Goal: Task Accomplishment & Management: Manage account settings

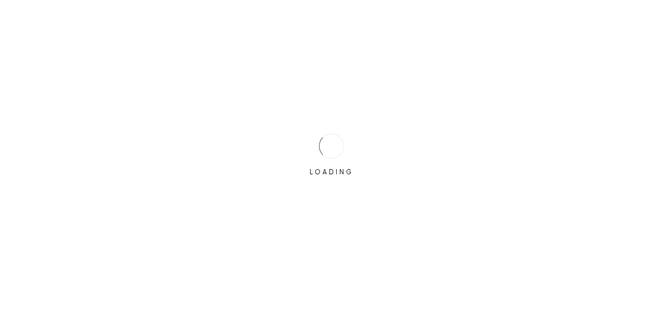
drag, startPoint x: 355, startPoint y: 144, endPoint x: 356, endPoint y: 136, distance: 7.9
click at [356, 137] on body "LOADING By clicking "Next", you're agreeing to our Terms of Use and Privacy Pol…" at bounding box center [331, 155] width 663 height 310
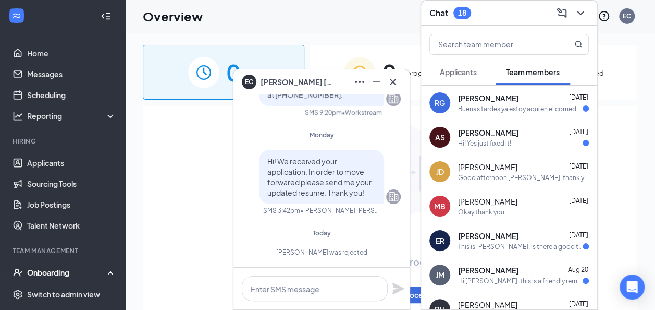
click at [406, 79] on div "EC [PERSON_NAME]" at bounding box center [321, 81] width 176 height 25
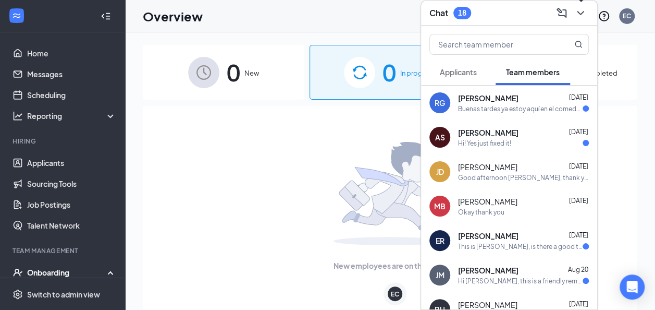
click at [582, 16] on icon "ChevronDown" at bounding box center [580, 13] width 13 height 13
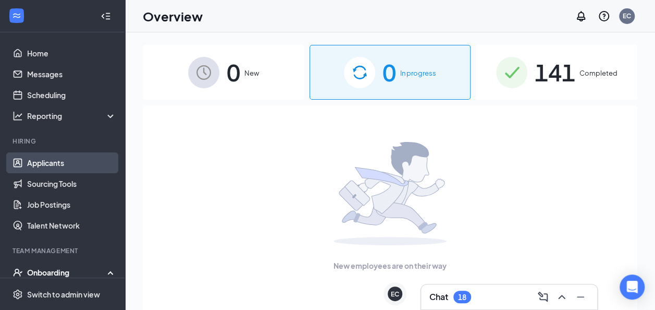
click at [27, 165] on link "Applicants" at bounding box center [71, 162] width 89 height 21
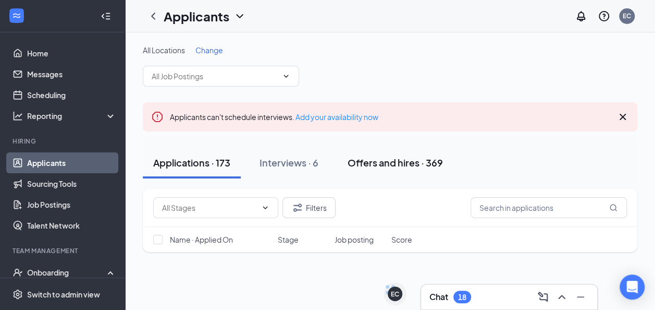
click at [364, 160] on div "Offers and hires · 369" at bounding box center [395, 162] width 95 height 13
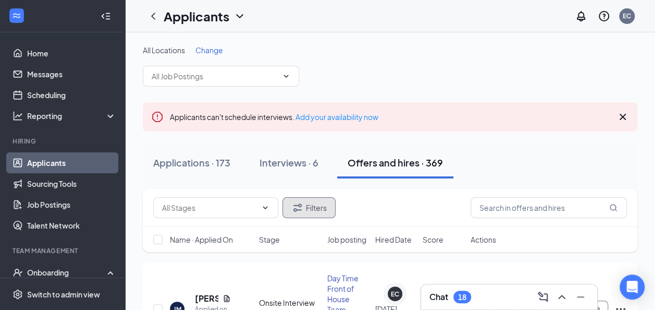
drag, startPoint x: 310, startPoint y: 209, endPoint x: 311, endPoint y: 215, distance: 5.2
click at [311, 215] on button "Filters" at bounding box center [308, 207] width 53 height 21
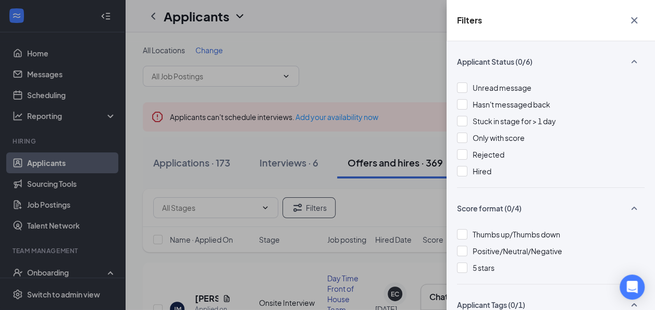
click at [473, 161] on div "Unread message Hasn't messaged back Stuck in stage for > 1 day Only with score …" at bounding box center [551, 134] width 188 height 105
click at [472, 155] on div "Rejected" at bounding box center [551, 154] width 188 height 11
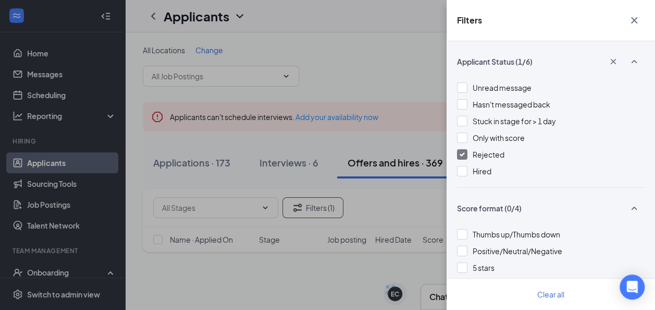
click at [223, 159] on div "Filters Applicant Status (1/6) Unread message Hasn't messaged back Stuck in sta…" at bounding box center [327, 155] width 655 height 310
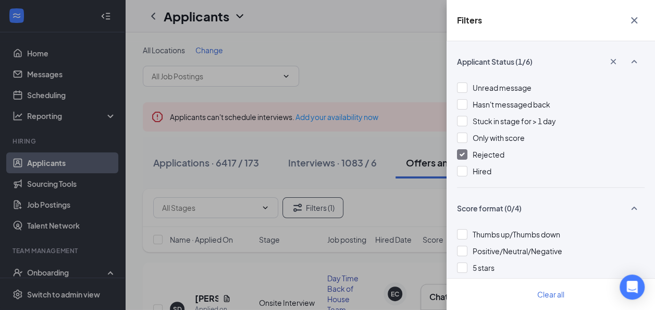
drag, startPoint x: 261, startPoint y: 165, endPoint x: 264, endPoint y: 173, distance: 9.1
click at [264, 173] on div "Filters Applicant Status (1/6) Unread message Hasn't messaged back Stuck in sta…" at bounding box center [327, 155] width 655 height 310
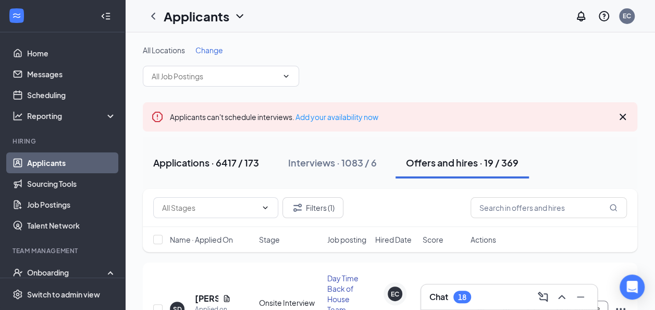
click at [222, 154] on button "Applications · 6417 / 173" at bounding box center [206, 162] width 127 height 31
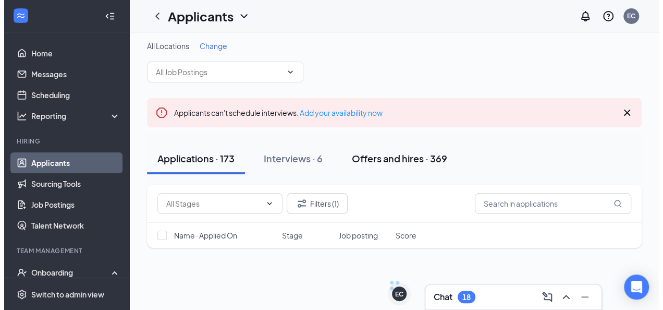
scroll to position [18, 0]
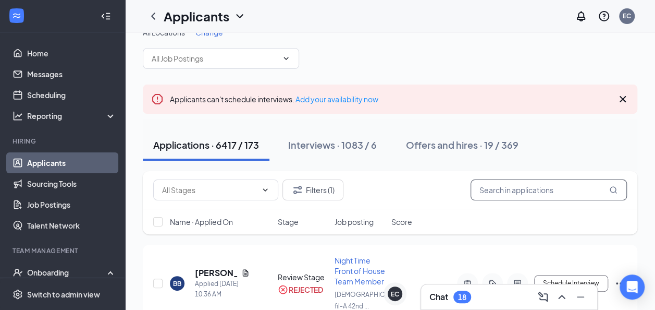
click at [491, 187] on input "text" at bounding box center [549, 189] width 156 height 21
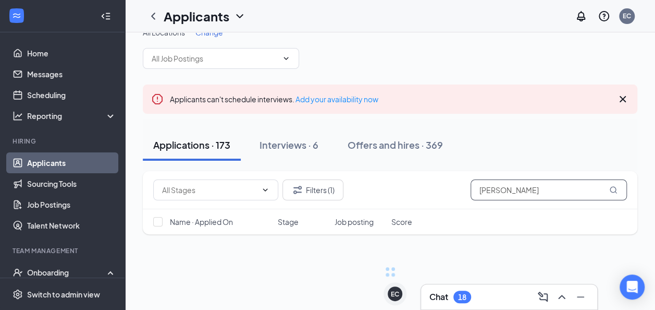
type input "[PERSON_NAME]"
click at [101, 20] on icon "Collapse" at bounding box center [106, 16] width 10 height 10
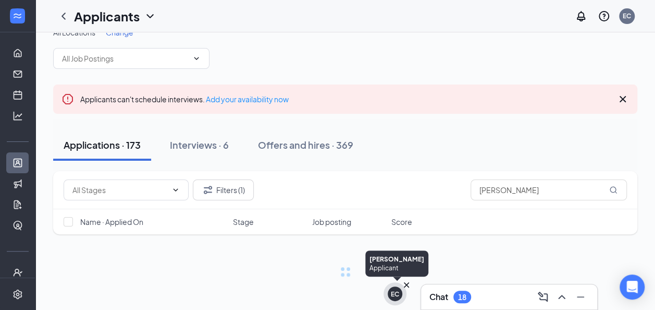
click at [398, 300] on div "EC" at bounding box center [395, 293] width 23 height 23
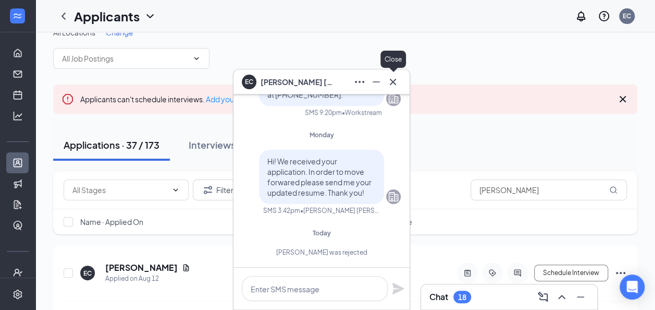
click at [392, 84] on icon "Cross" at bounding box center [393, 82] width 13 height 13
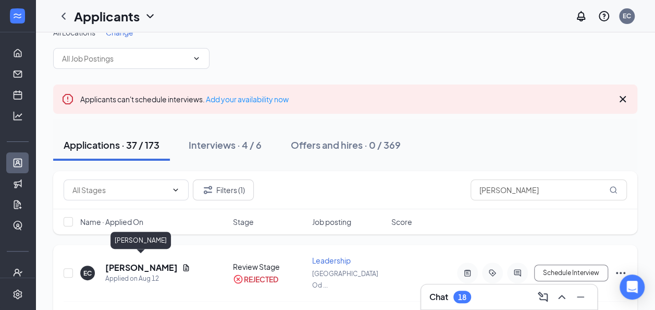
click at [142, 262] on h5 "[PERSON_NAME]" at bounding box center [141, 267] width 72 height 11
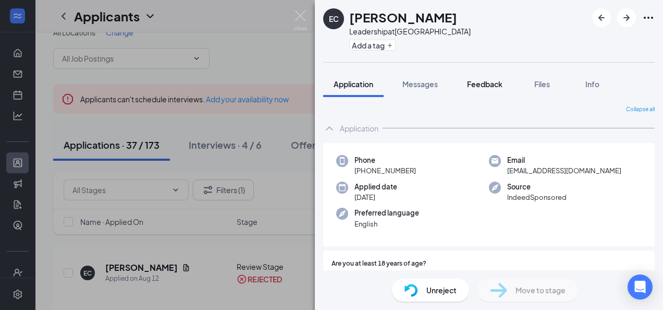
click at [474, 94] on button "Feedback" at bounding box center [484, 84] width 56 height 26
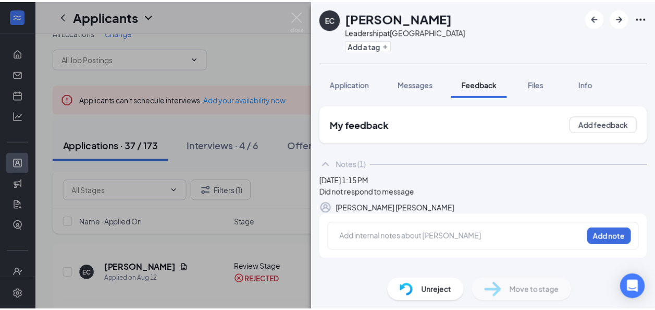
scroll to position [30, 0]
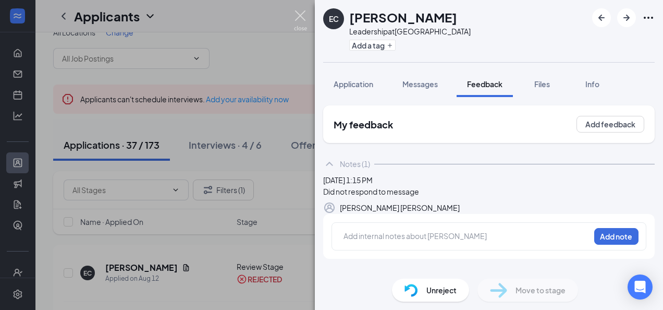
click at [301, 15] on img at bounding box center [300, 20] width 13 height 20
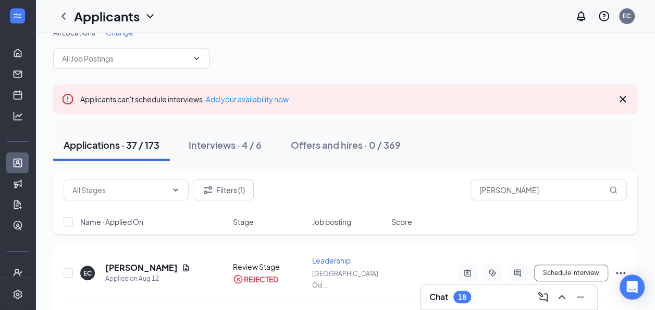
click at [507, 293] on div "Chat 18" at bounding box center [508, 296] width 159 height 17
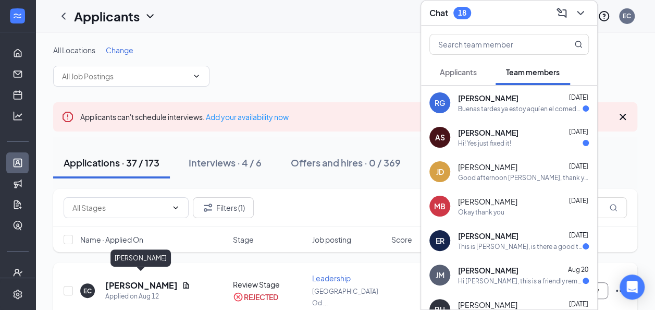
click at [171, 279] on h5 "[PERSON_NAME]" at bounding box center [141, 284] width 72 height 11
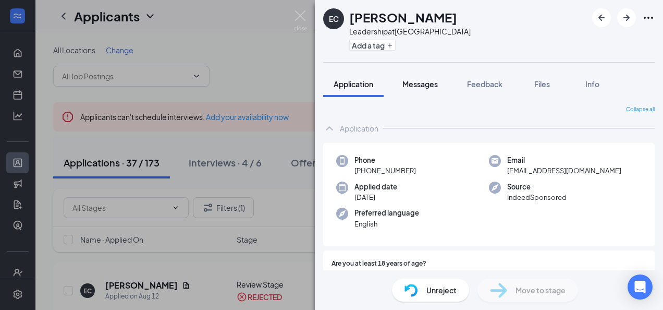
click at [424, 84] on span "Messages" at bounding box center [419, 83] width 35 height 9
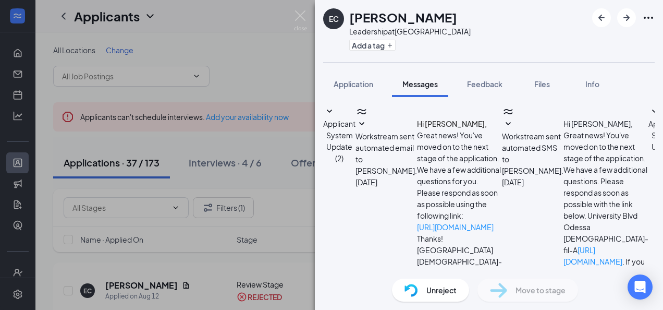
scroll to position [231, 0]
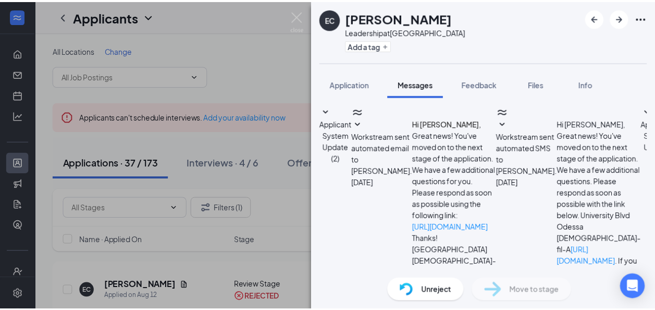
scroll to position [381, 0]
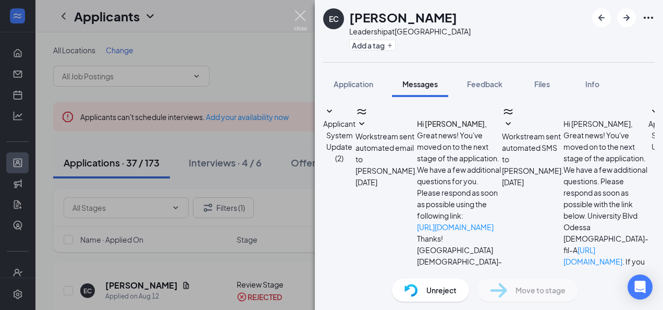
click at [306, 22] on img at bounding box center [300, 20] width 13 height 20
